Goal: Task Accomplishment & Management: Use online tool/utility

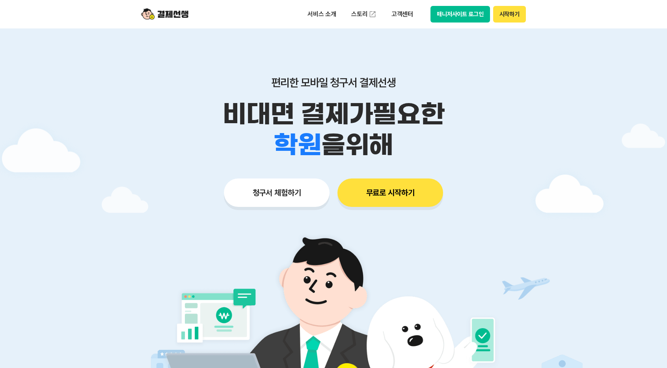
click at [249, 198] on button "청구서 체험하기" at bounding box center [277, 192] width 106 height 28
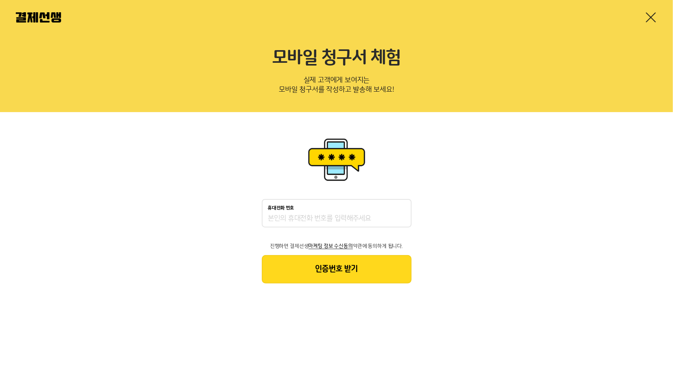
click at [291, 215] on input "휴대전화 번호" at bounding box center [336, 218] width 137 height 9
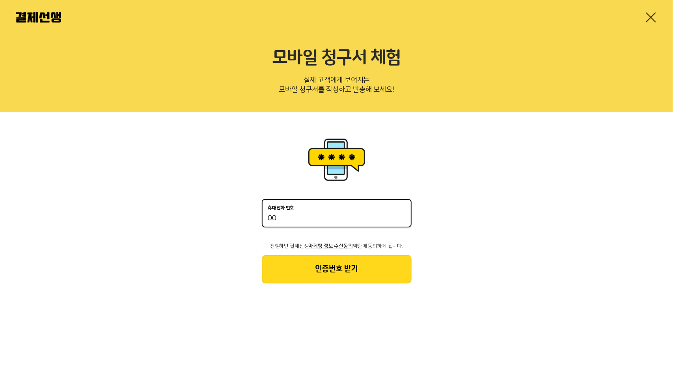
type input "00"
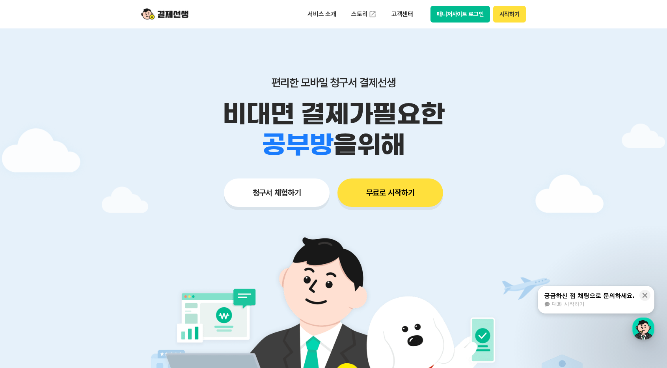
click at [450, 18] on button "매니저사이트 로그인" at bounding box center [461, 14] width 60 height 17
